Goal: Transaction & Acquisition: Purchase product/service

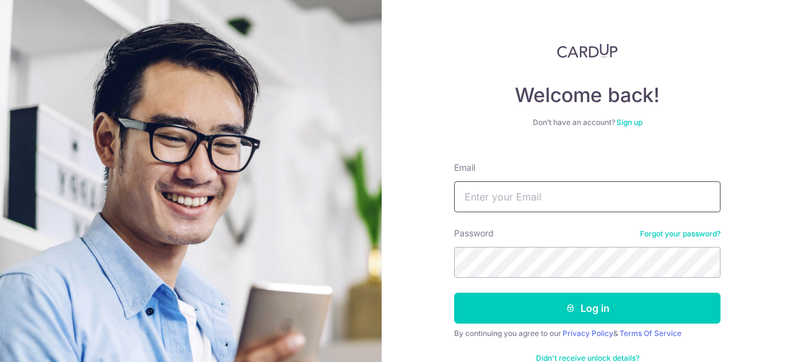
click at [515, 200] on input "Email" at bounding box center [587, 196] width 266 height 31
type input "[EMAIL_ADDRESS][DOMAIN_NAME]"
click at [454, 293] on button "Log in" at bounding box center [587, 308] width 266 height 31
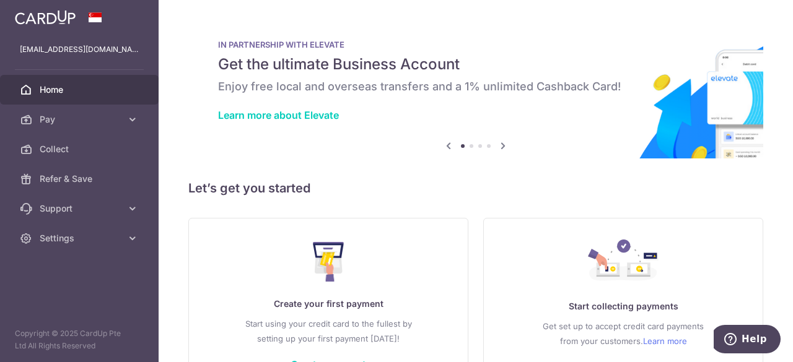
click at [70, 121] on span "Pay" at bounding box center [81, 119] width 82 height 12
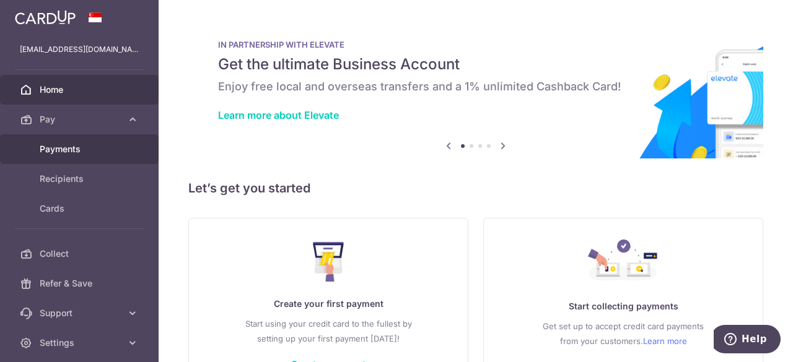
click at [71, 146] on span "Payments" at bounding box center [81, 149] width 82 height 12
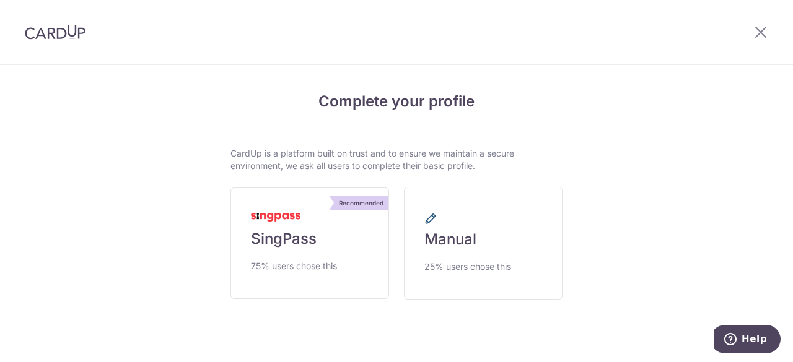
click at [427, 266] on span "25% users chose this" at bounding box center [467, 267] width 87 height 15
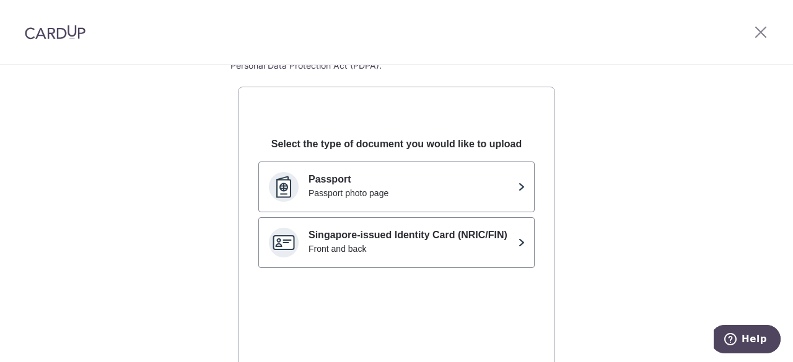
scroll to position [124, 0]
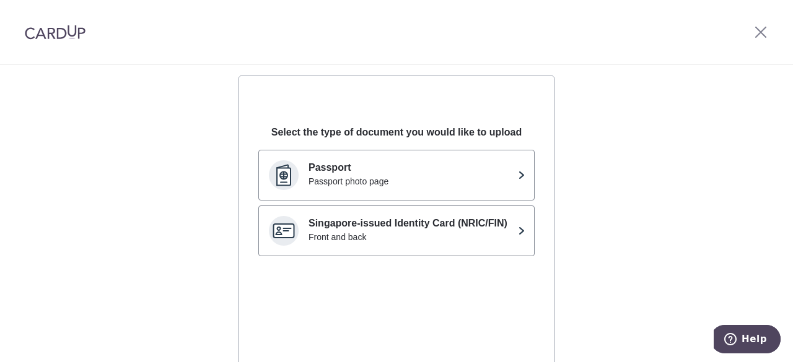
click at [508, 224] on p "Singapore-issued Identity Card (NRIC/FIN)" at bounding box center [410, 223] width 204 height 15
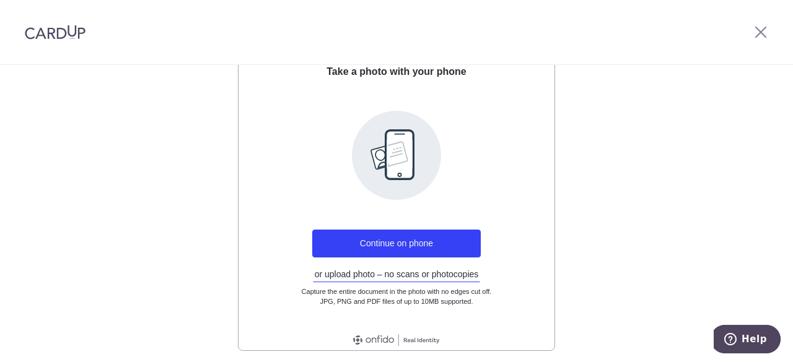
scroll to position [248, 0]
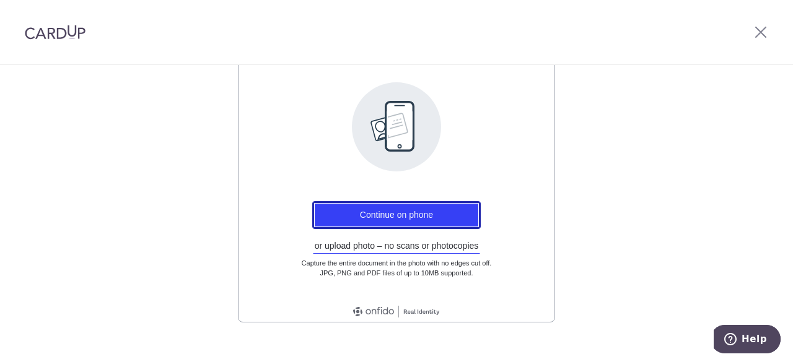
drag, startPoint x: 399, startPoint y: 217, endPoint x: 527, endPoint y: 204, distance: 128.2
click at [527, 204] on div "Continue on phone or upload photo – no scans or photocopies Capture the entire …" at bounding box center [396, 239] width 276 height 92
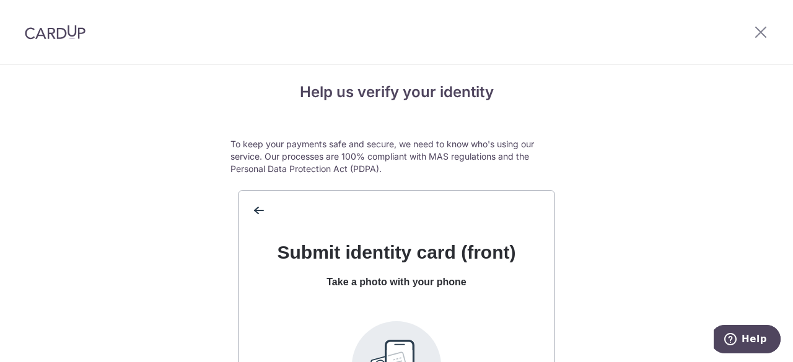
scroll to position [0, 0]
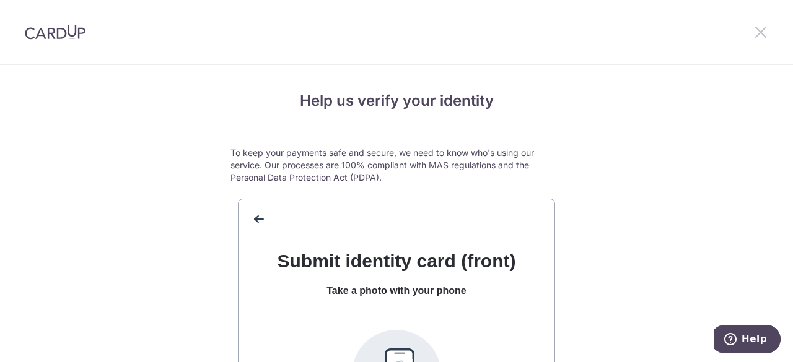
click at [758, 38] on icon at bounding box center [760, 31] width 15 height 15
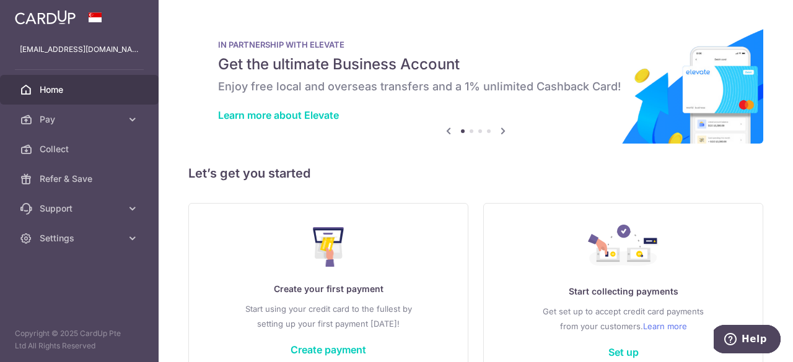
click at [318, 348] on link "Create payment" at bounding box center [329, 350] width 76 height 12
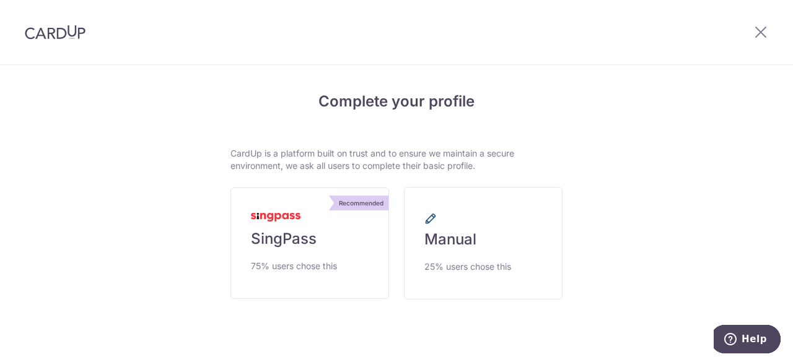
click at [439, 238] on span "Manual" at bounding box center [450, 240] width 52 height 20
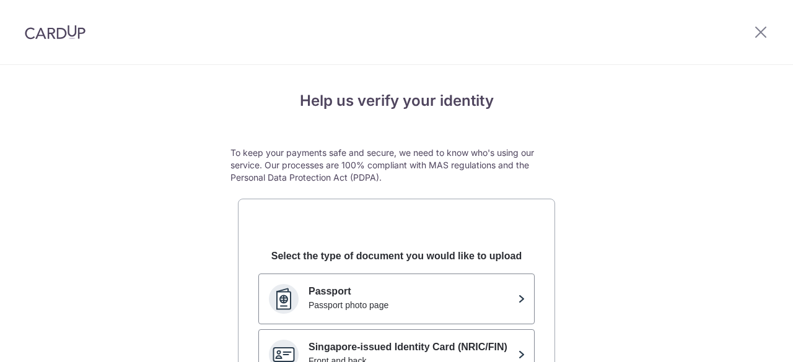
click at [423, 291] on p "Passport" at bounding box center [410, 291] width 204 height 15
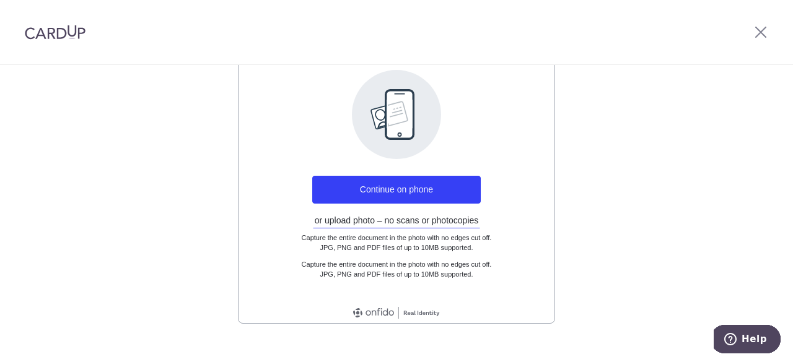
scroll to position [266, 0]
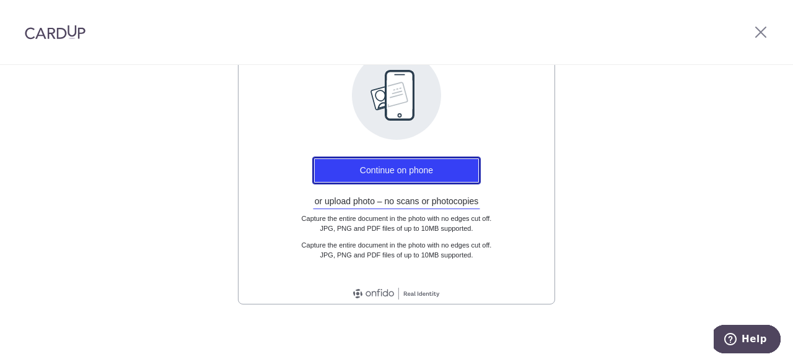
click at [400, 167] on button "Continue on phone" at bounding box center [396, 171] width 168 height 28
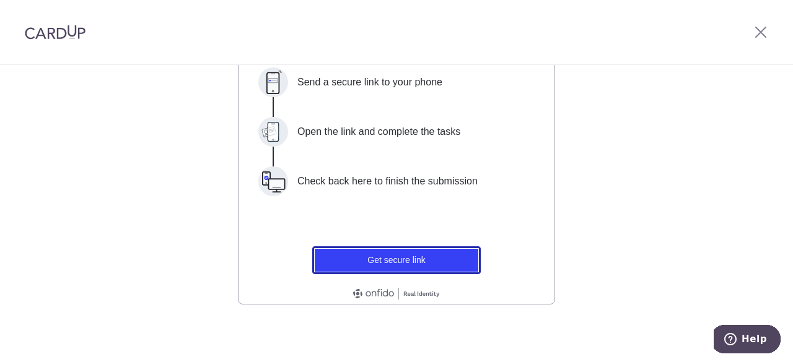
click at [392, 261] on button "Get secure link" at bounding box center [396, 261] width 168 height 28
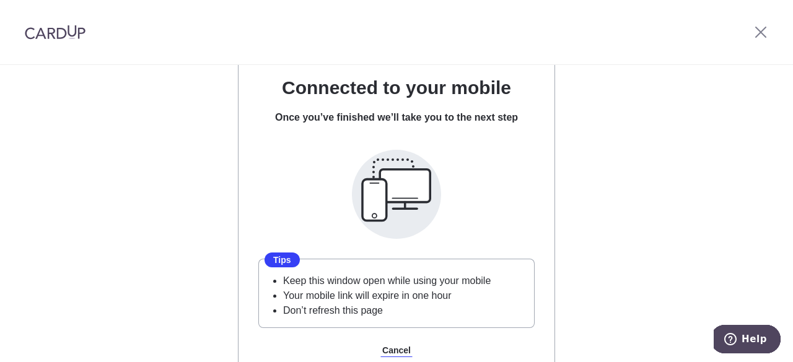
scroll to position [5, 0]
